Goal: Information Seeking & Learning: Understand process/instructions

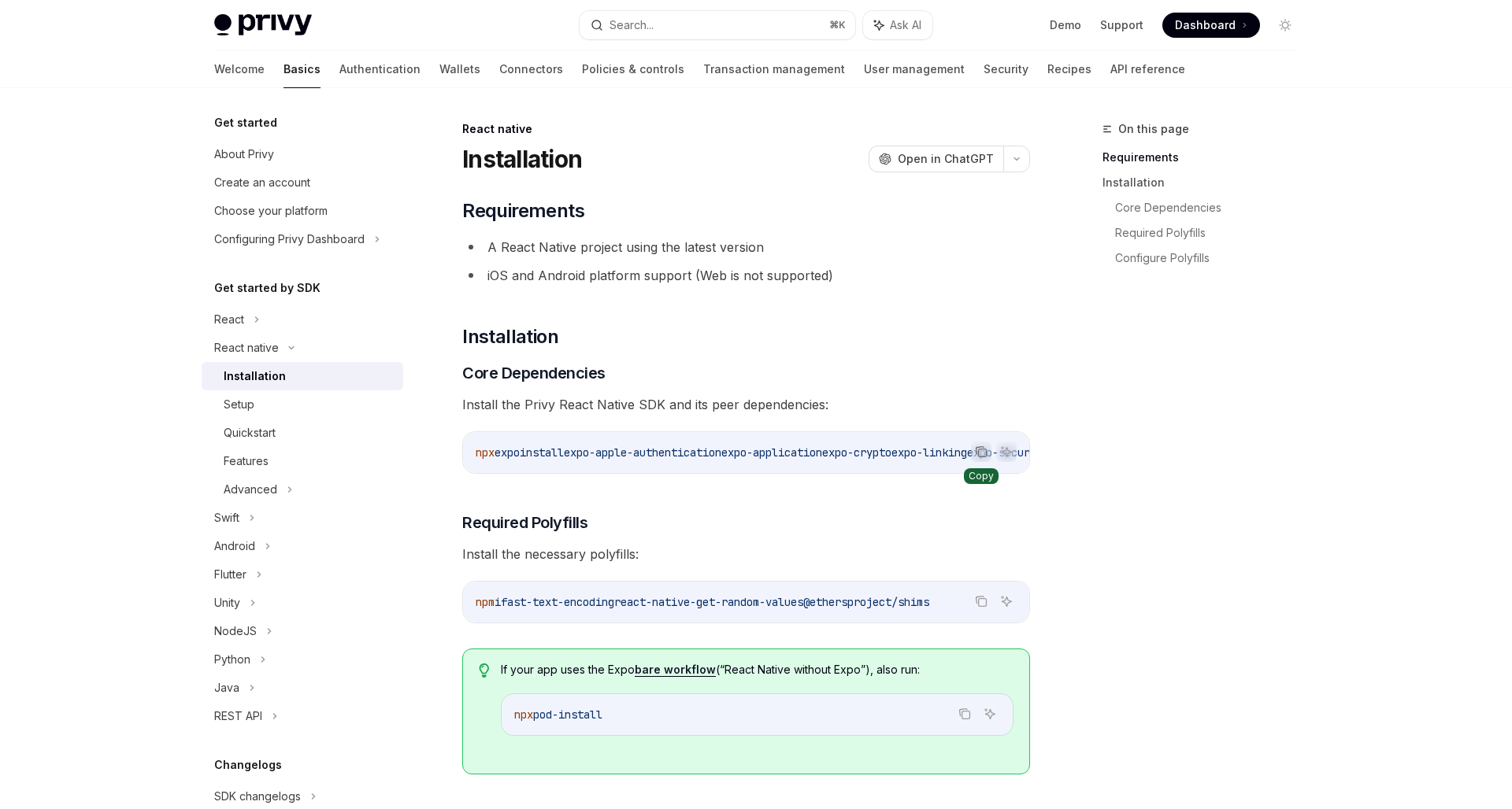
click at [978, 454] on icon "Copy the contents from the code block" at bounding box center [982, 453] width 8 height 8
click at [718, 521] on h3 "​ Required Polyfills" at bounding box center [746, 522] width 567 height 22
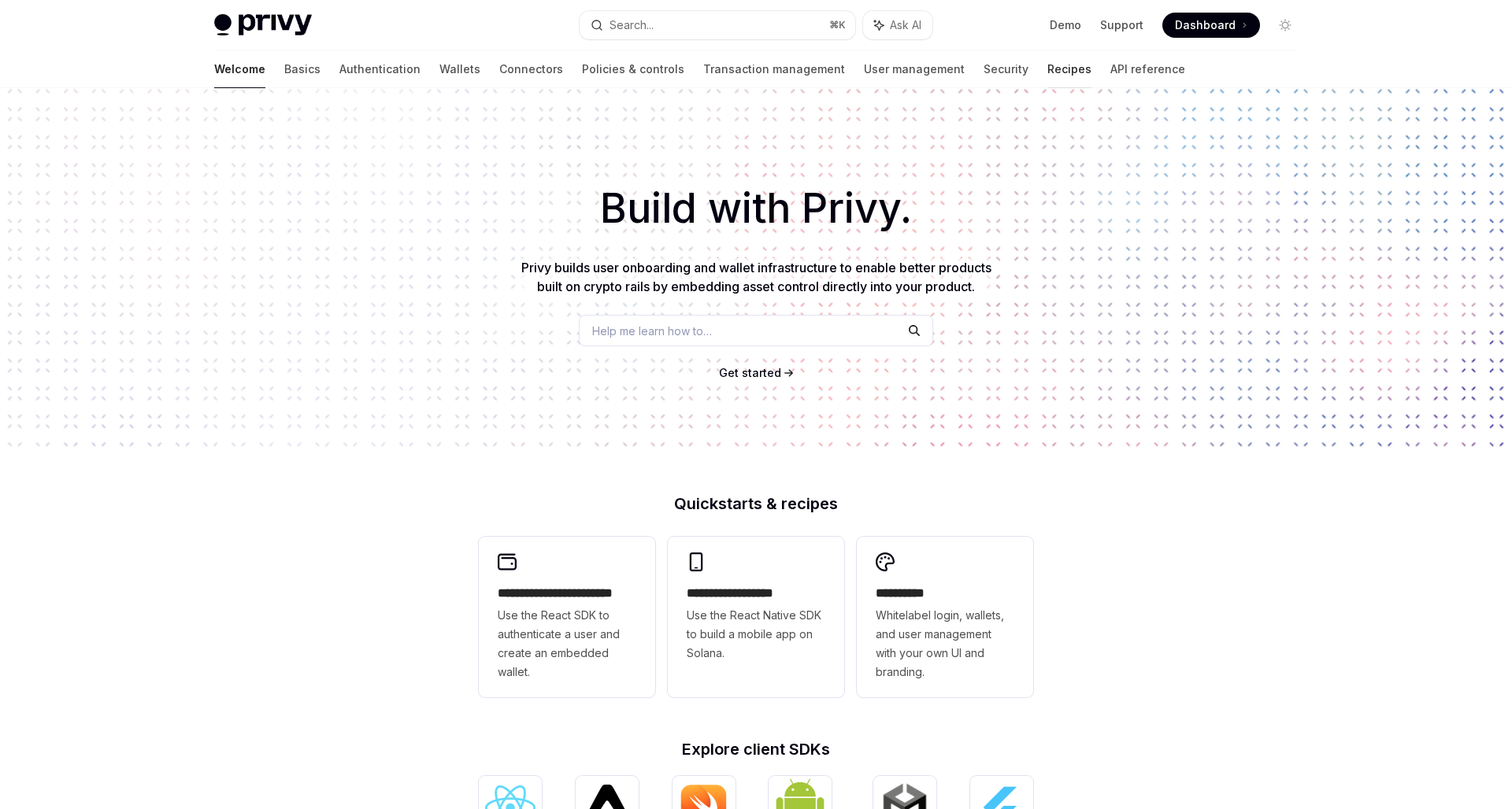
click at [1047, 80] on link "Recipes" at bounding box center [1069, 69] width 44 height 38
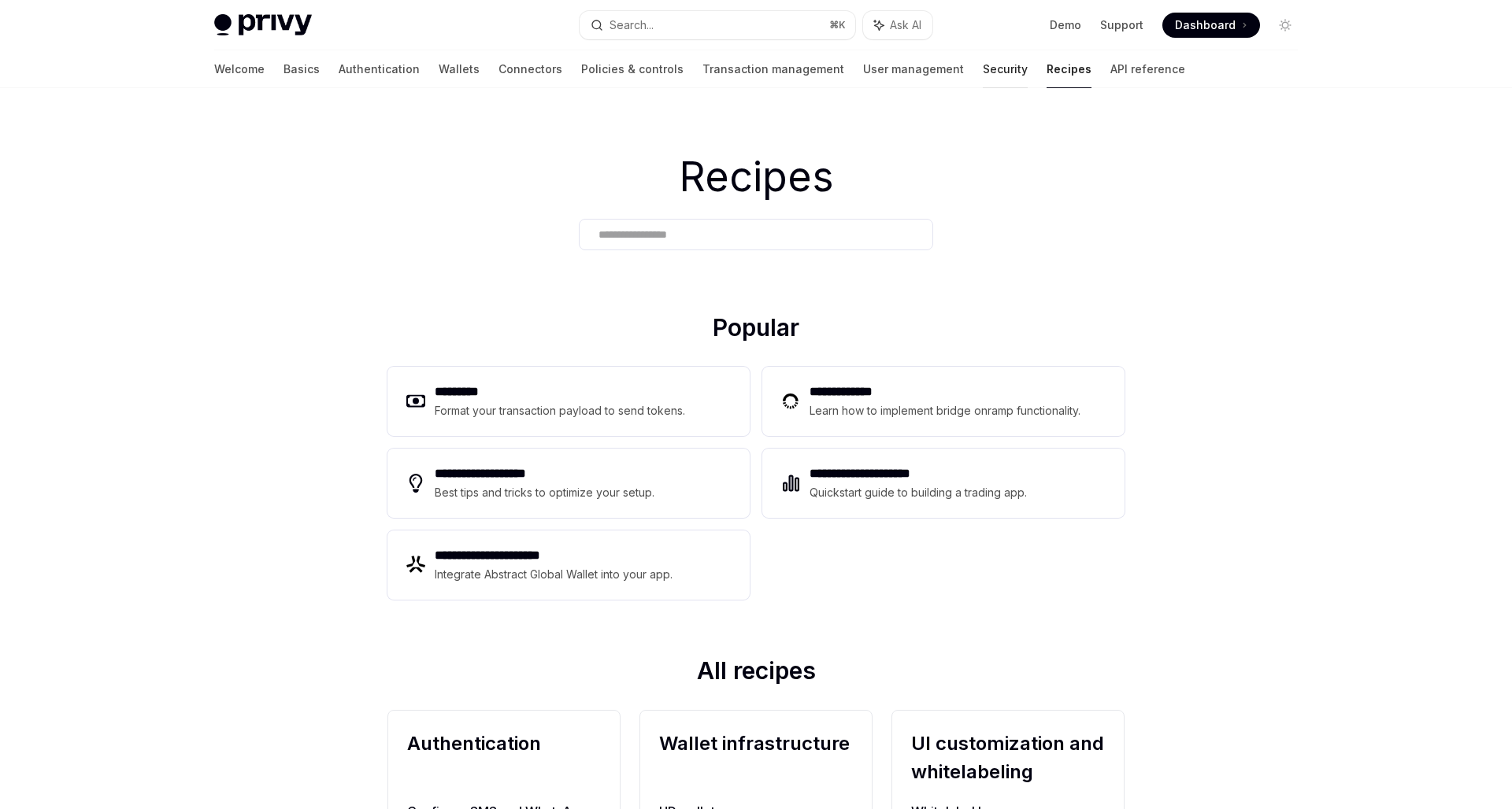
click at [983, 69] on link "Security" at bounding box center [1005, 69] width 45 height 38
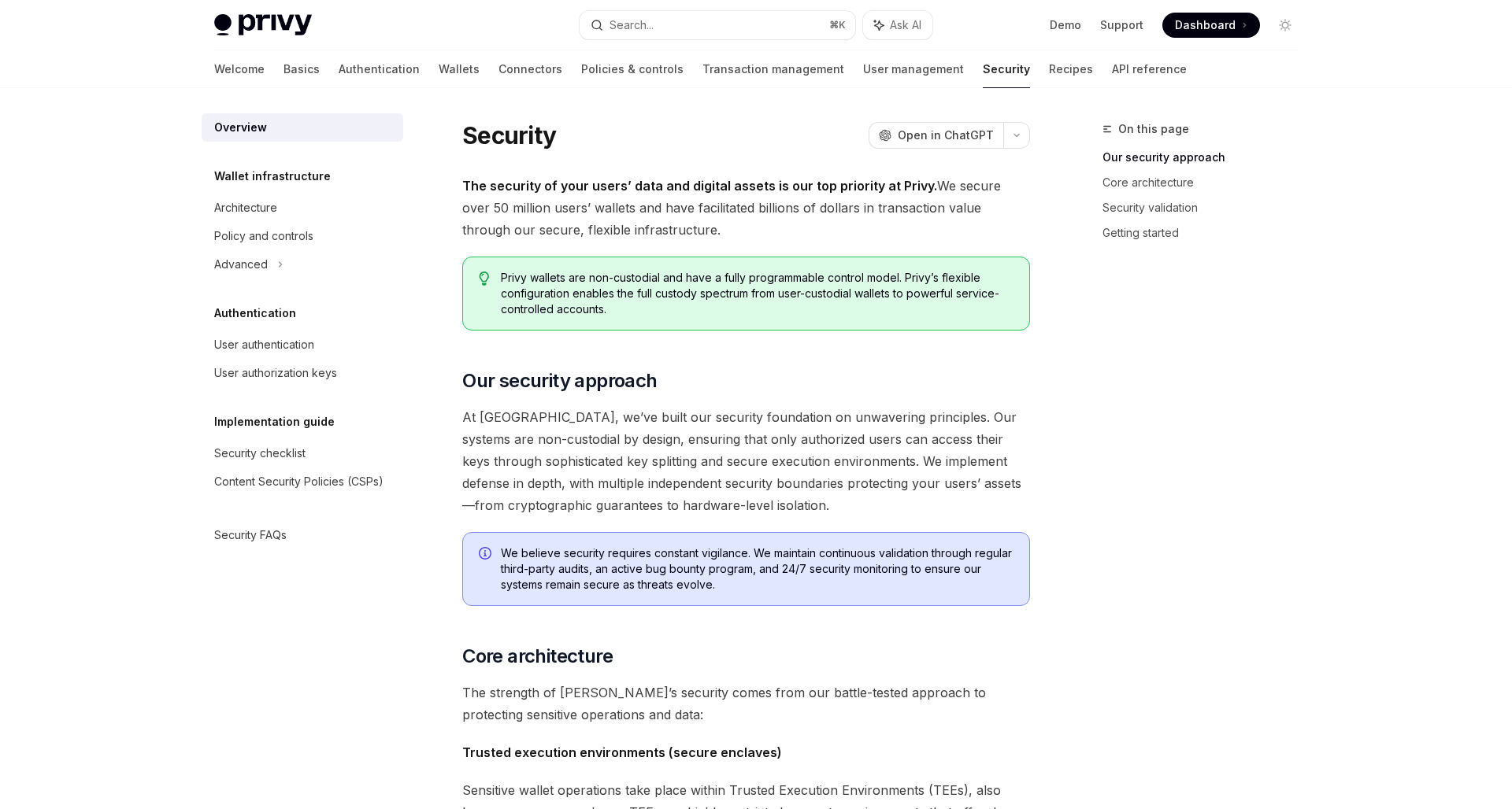
click at [1112, 63] on link "API reference" at bounding box center [1149, 69] width 75 height 38
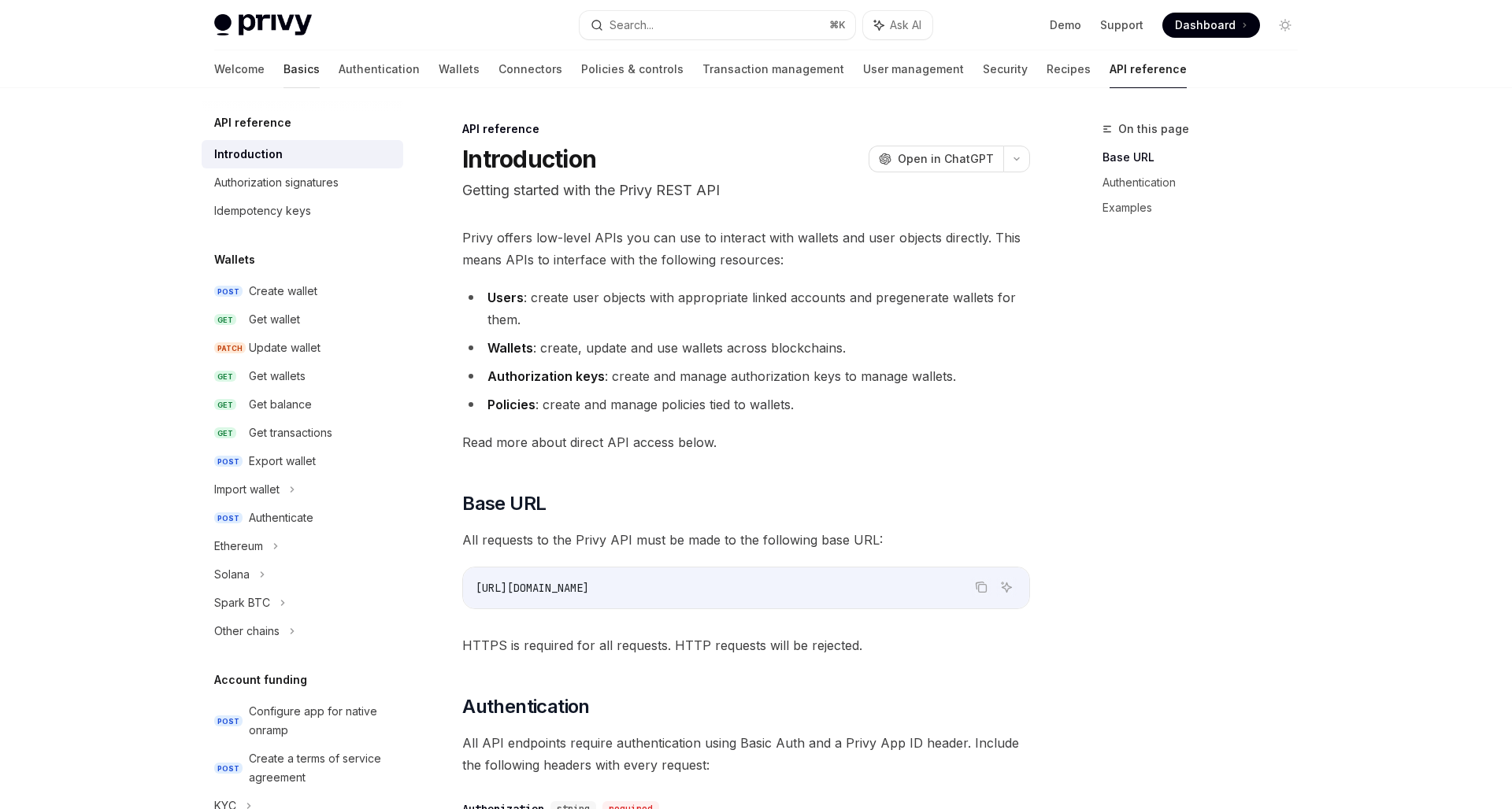
click at [284, 63] on link "Basics" at bounding box center [301, 69] width 36 height 38
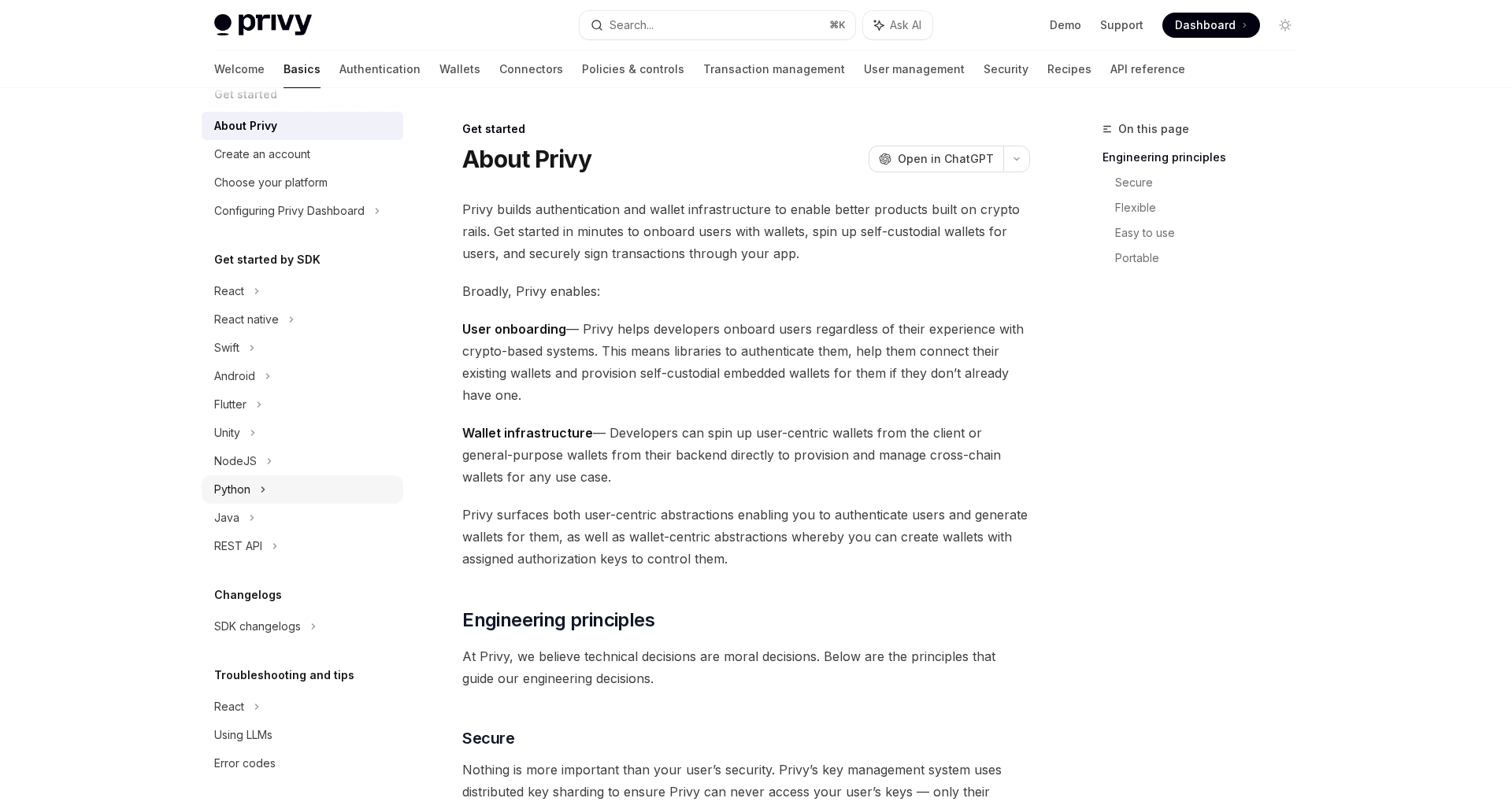
scroll to position [28, 0]
click at [252, 319] on div "React native" at bounding box center [246, 319] width 65 height 19
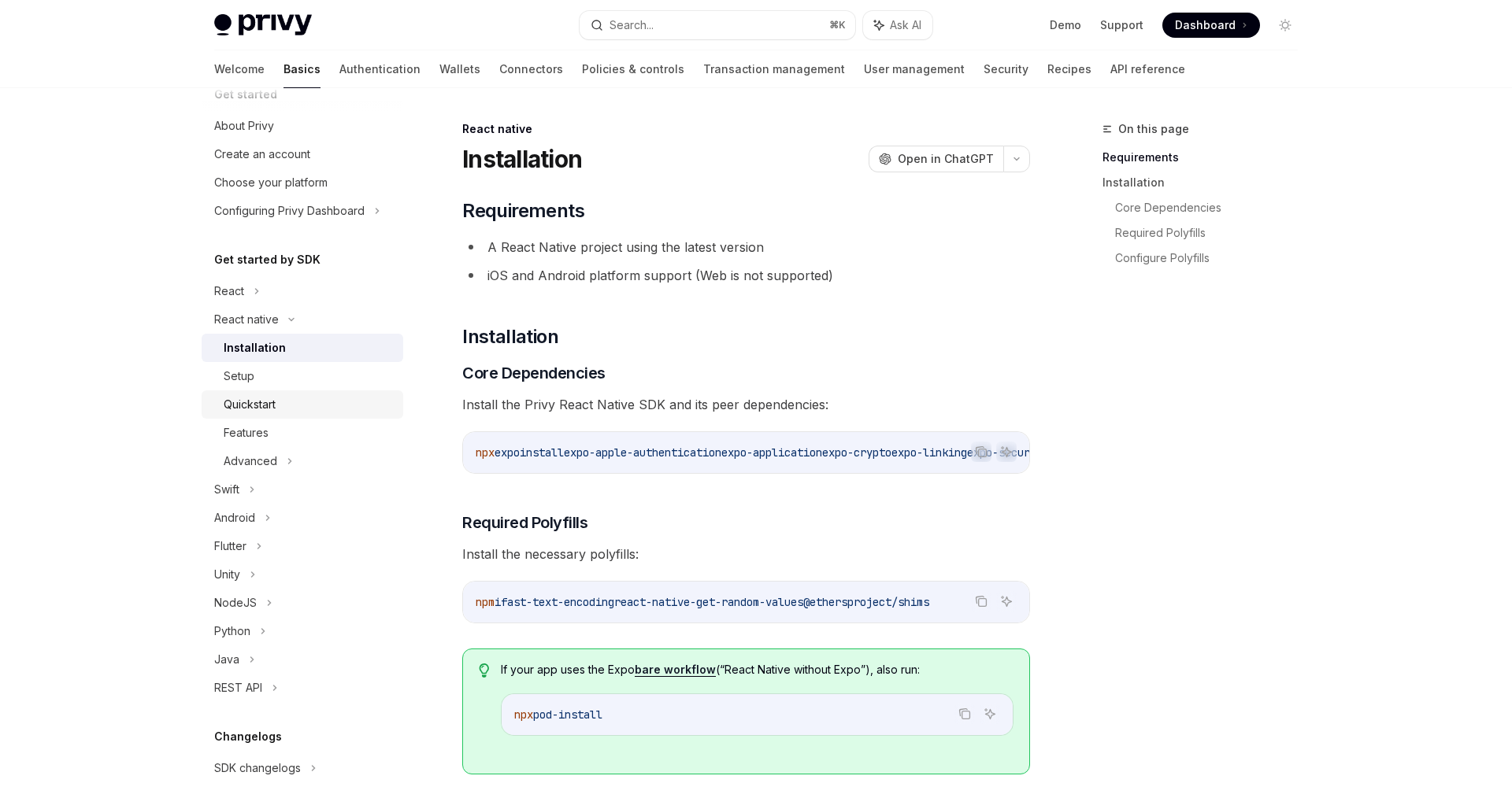
click at [302, 405] on div "Quickstart" at bounding box center [308, 404] width 170 height 19
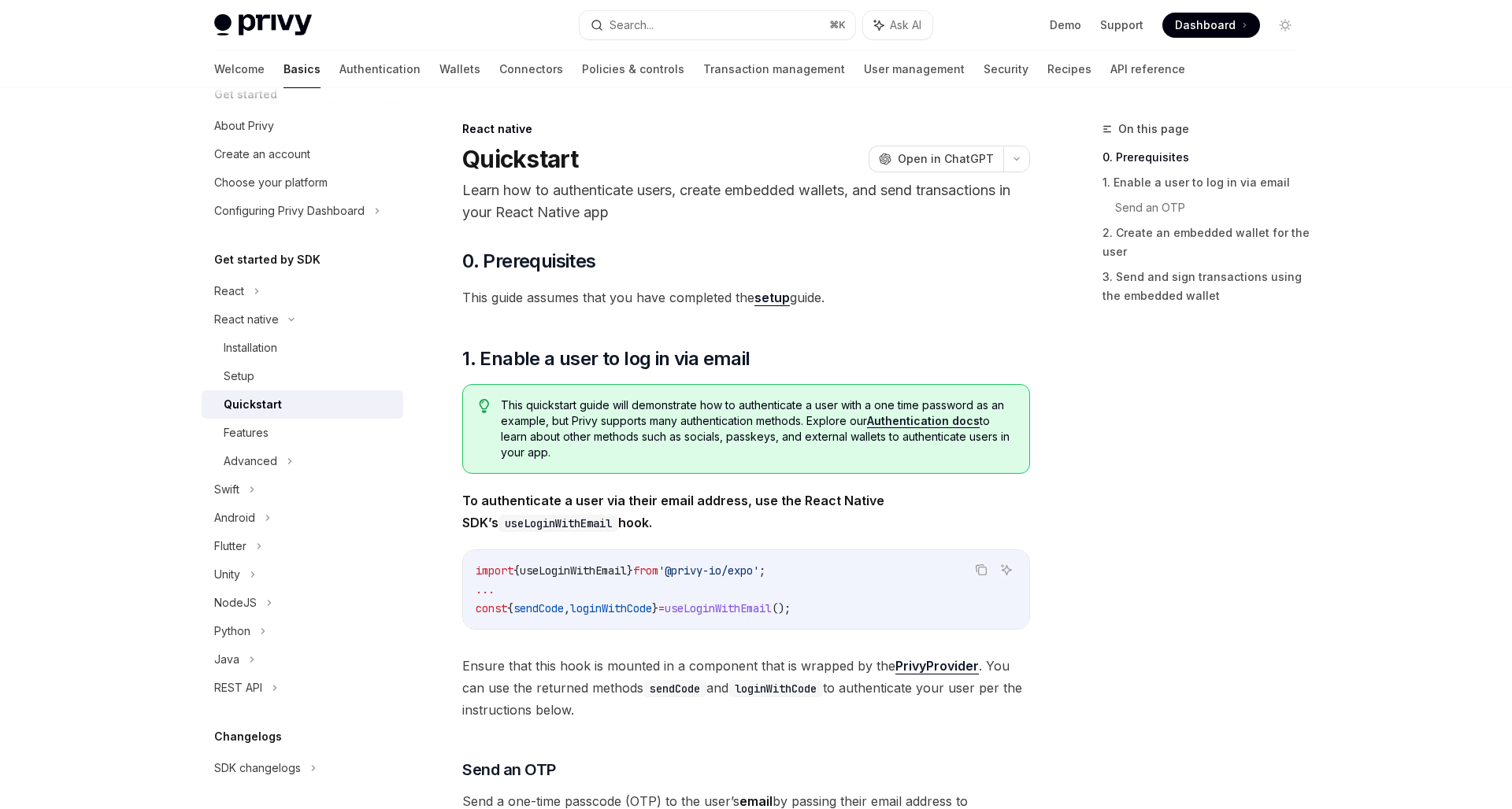
scroll to position [688, 0]
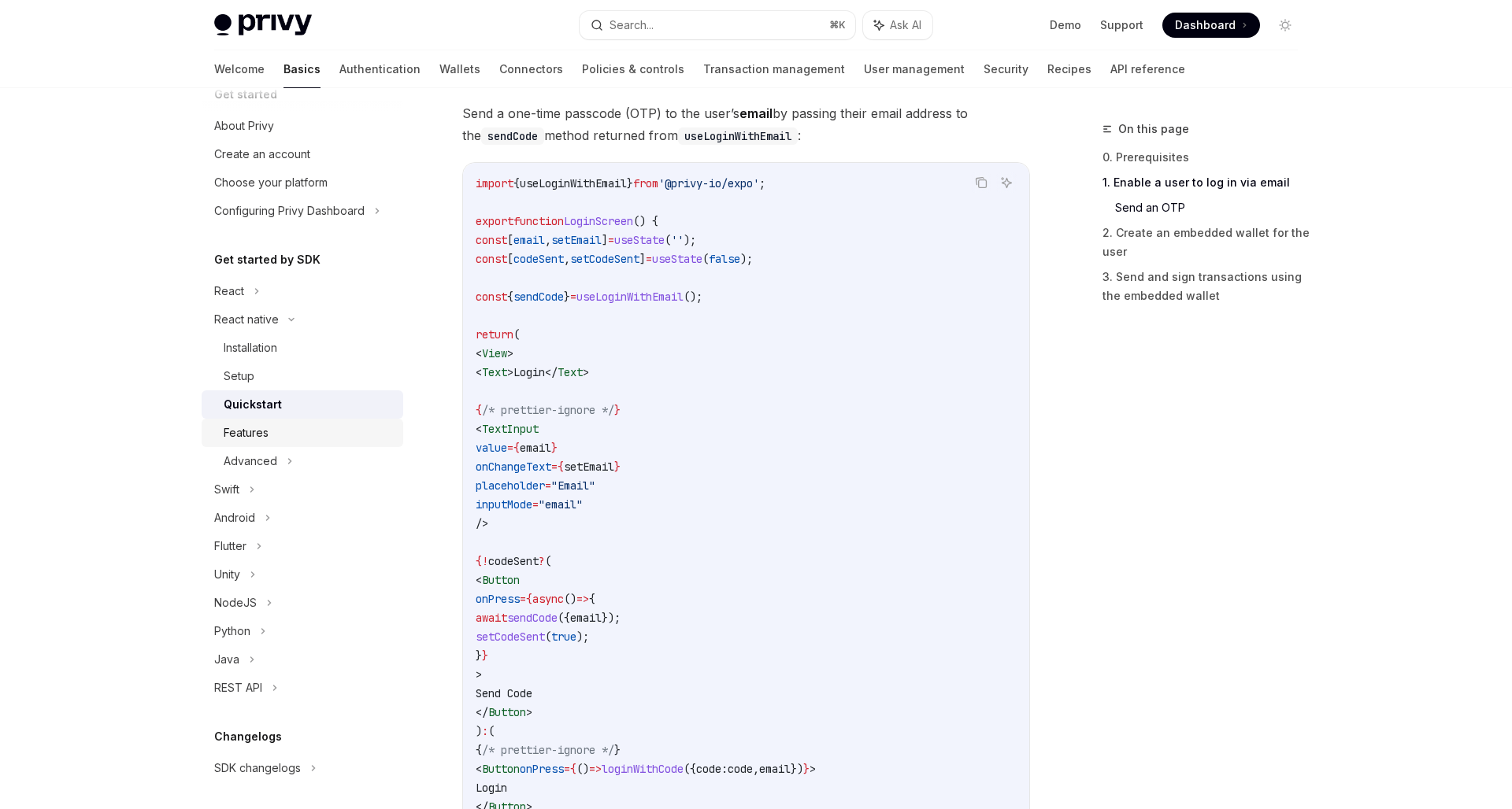
click at [277, 442] on div "Features" at bounding box center [308, 432] width 170 height 19
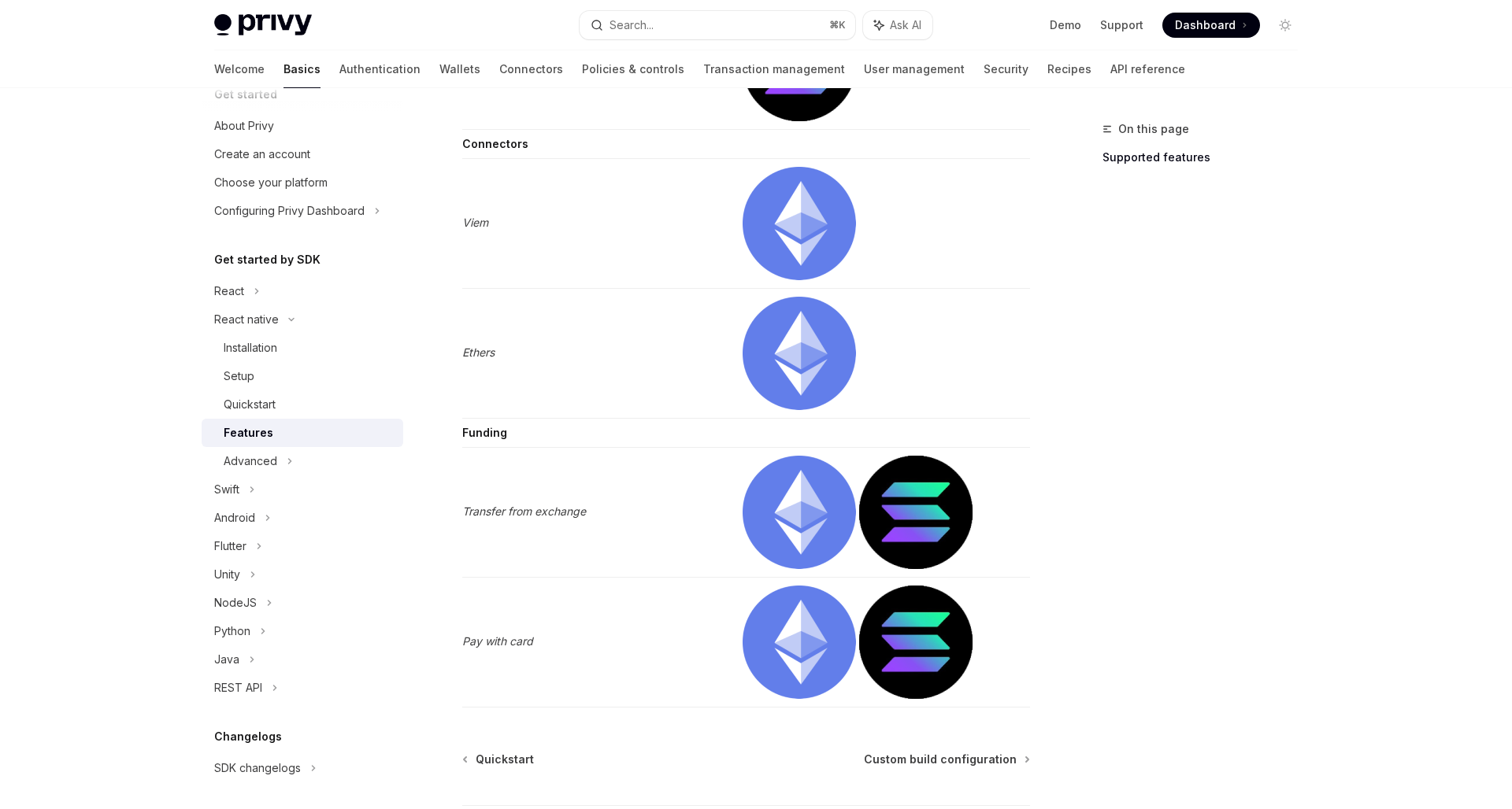
scroll to position [2434, 0]
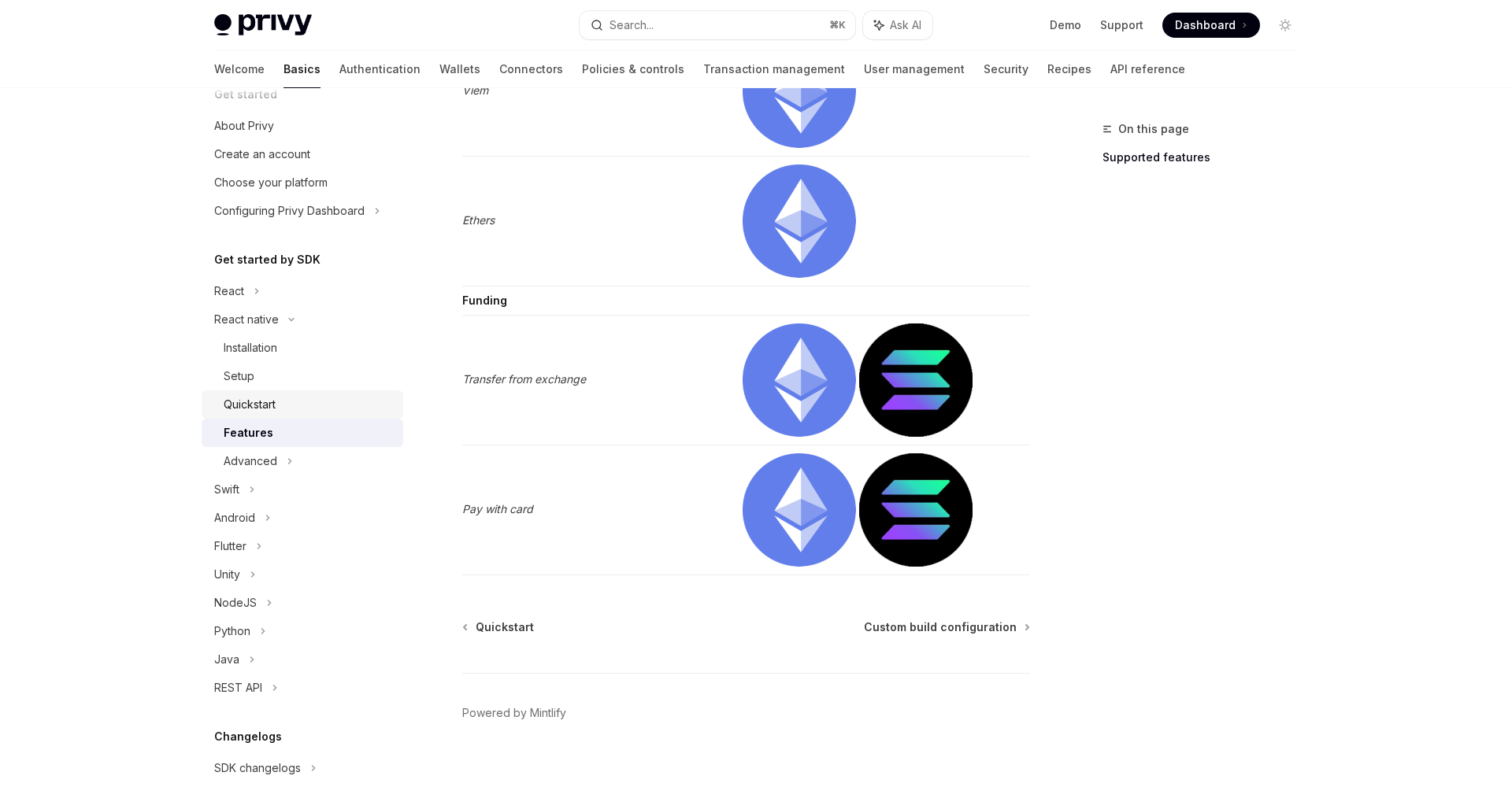
click at [290, 405] on div "Quickstart" at bounding box center [308, 404] width 170 height 19
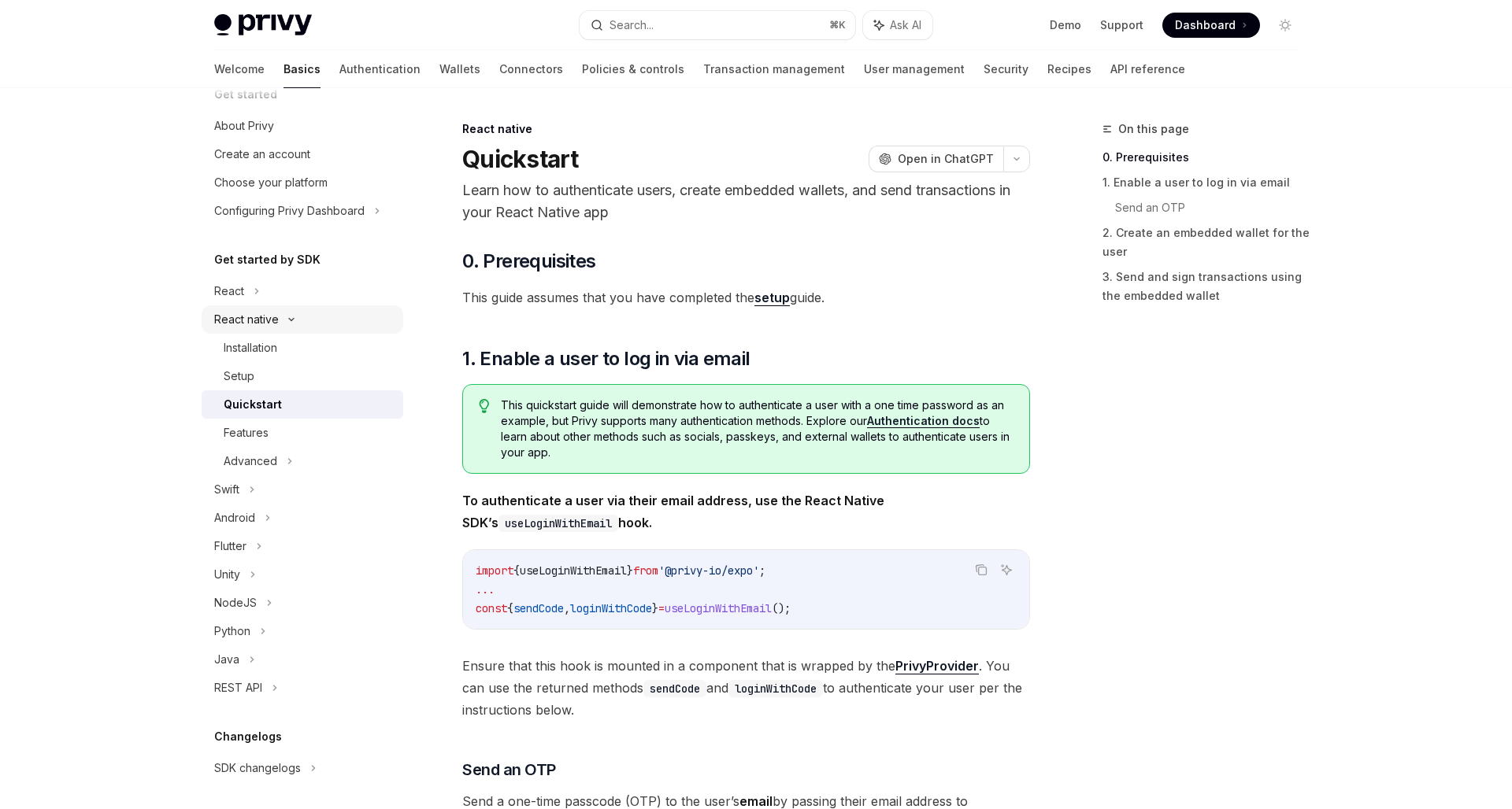
click at [263, 332] on div "React native" at bounding box center [302, 320] width 201 height 28
click at [263, 350] on div "Installation" at bounding box center [250, 347] width 54 height 19
type textarea "*"
